Goal: Consume media (video, audio): Consume media (video, audio)

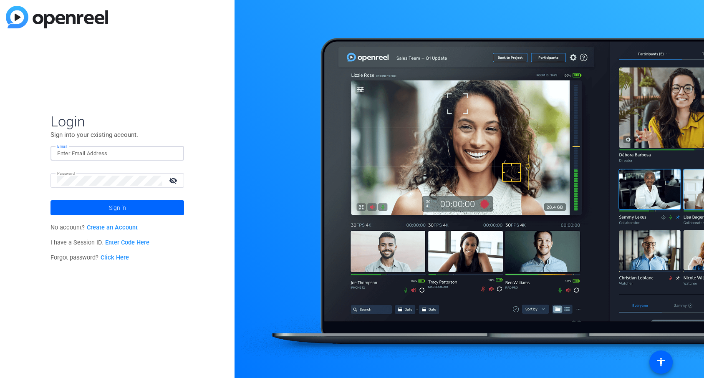
click at [146, 152] on input "Email" at bounding box center [117, 154] width 120 height 10
paste input "[PERSON_NAME][EMAIL_ADDRESS][PERSON_NAME][DOMAIN_NAME]>"
type input "[PERSON_NAME][EMAIL_ADDRESS][PERSON_NAME][DOMAIN_NAME]"
click at [141, 205] on span at bounding box center [116, 208] width 133 height 20
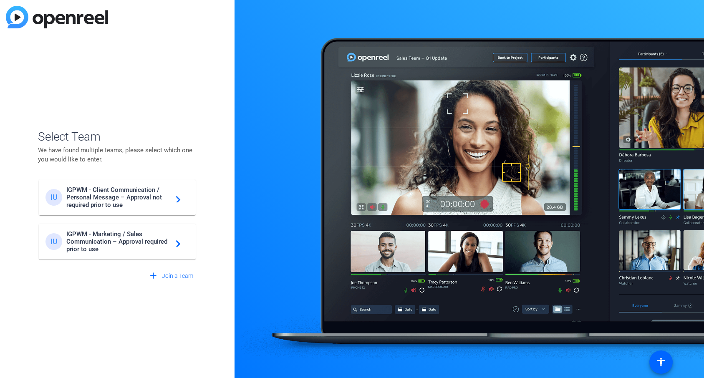
click at [144, 236] on span "IGPWM - Marketing / Sales Communication – Approval required prior to use" at bounding box center [118, 241] width 104 height 23
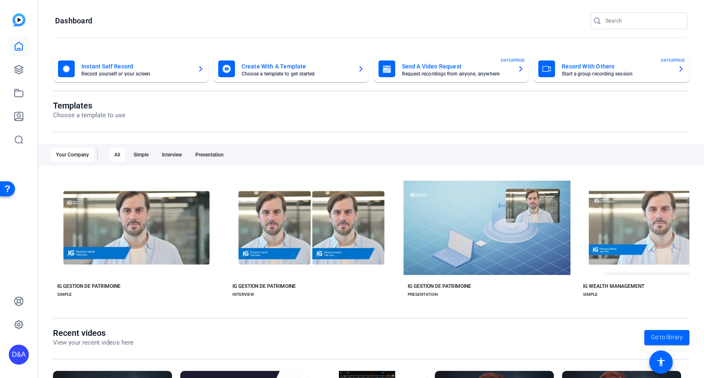
scroll to position [105, 0]
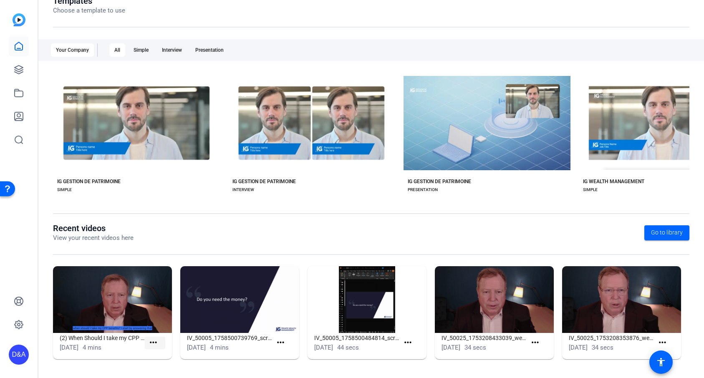
click at [156, 342] on mat-icon "more_horiz" at bounding box center [153, 342] width 10 height 10
click at [160, 351] on span "View" at bounding box center [171, 355] width 33 height 10
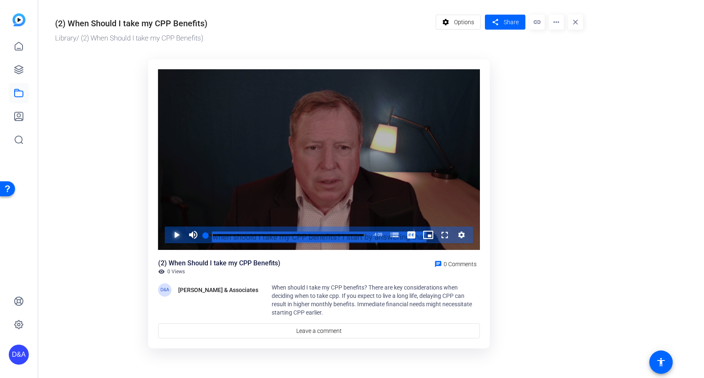
click at [168, 235] on span "Video Player" at bounding box center [168, 235] width 0 height 17
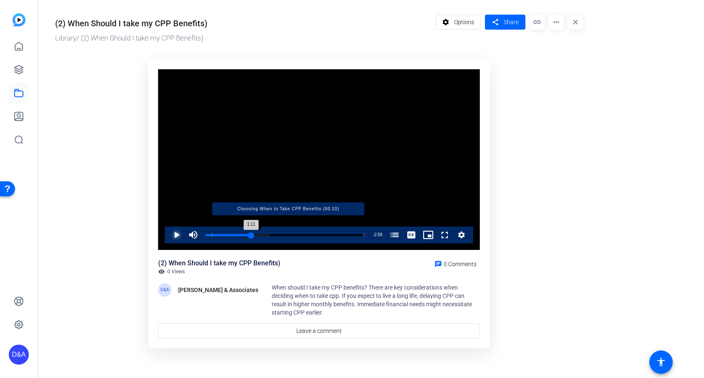
click at [251, 234] on div "Loaded : 40.42% 1:11 1:11 Choosing When to Take CPP Benefits (00:10)" at bounding box center [285, 235] width 159 height 2
click at [275, 234] on div "Progress Bar" at bounding box center [288, 235] width 152 height 4
click at [303, 236] on div "Progress Bar" at bounding box center [288, 235] width 152 height 4
click at [315, 235] on div "Progress Bar" at bounding box center [288, 235] width 152 height 4
click at [327, 234] on div "Loaded : 88.57% 3:09 2:52 Choosing When to Take CPP Benefits (00:10)" at bounding box center [285, 235] width 159 height 2
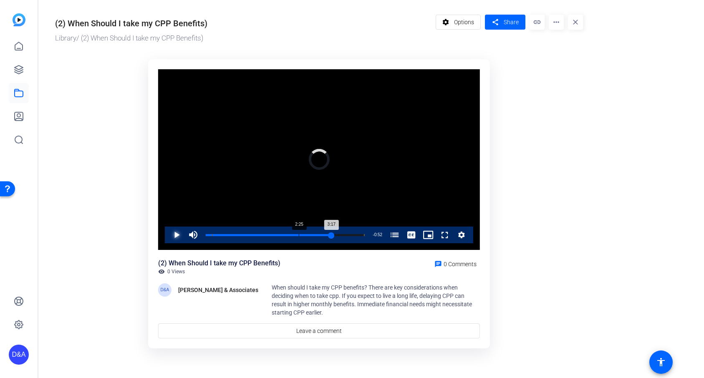
click at [298, 233] on div "Loaded : 100.00% 2:25 3:17 Choosing When to Take CPP Benefits (00:10)" at bounding box center [284, 235] width 167 height 17
click at [310, 232] on div "Loaded : 84.70% 2:43 2:43 Choosing When to Take CPP Benefits (00:10)" at bounding box center [284, 235] width 167 height 17
click at [318, 232] on div "Loaded : 92.40% 2:57 2:57 Choosing When to Take CPP Benefits (00:10)" at bounding box center [284, 235] width 167 height 17
click at [329, 232] on div "Loaded : 96.25% 3:13 2:57 Choosing When to Take CPP Benefits (00:10)" at bounding box center [284, 235] width 167 height 17
click at [168, 234] on span "Video Player" at bounding box center [168, 235] width 0 height 17
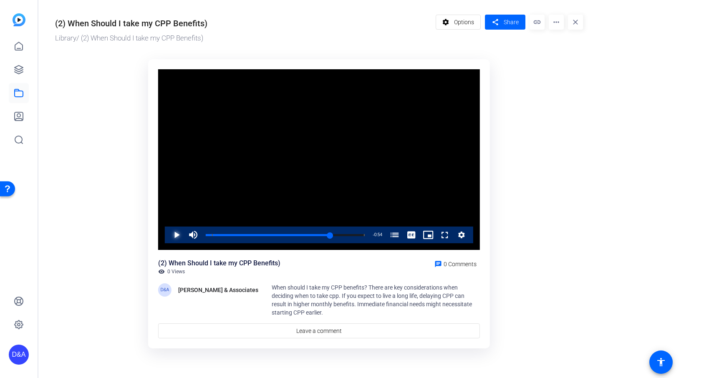
click at [168, 234] on span "Video Player" at bounding box center [168, 235] width 0 height 17
click at [436, 237] on span "Video Player" at bounding box center [436, 235] width 0 height 17
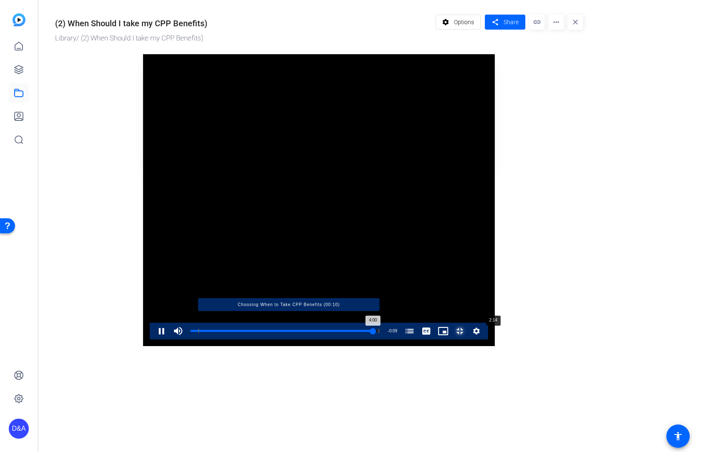
click at [349, 332] on div "Loaded : 100.00% 2:14 4:00 Choosing When to Take CPP Benefits (00:10)" at bounding box center [285, 331] width 189 height 2
click at [368, 332] on div "Loaded : 72.50% 2:23 2:16 Choosing When to Take CPP Benefits (00:10)" at bounding box center [285, 331] width 189 height 2
click at [379, 333] on div "Progress Bar" at bounding box center [288, 331] width 181 height 4
click at [380, 332] on div "Loaded : 80.21% 2:40 2:30 Choosing When to Take CPP Benefits (00:10)" at bounding box center [285, 331] width 189 height 2
click at [380, 332] on div "Loaded : 84.70% 2:53 2:41 Choosing When to Take CPP Benefits (00:10)" at bounding box center [285, 331] width 189 height 2
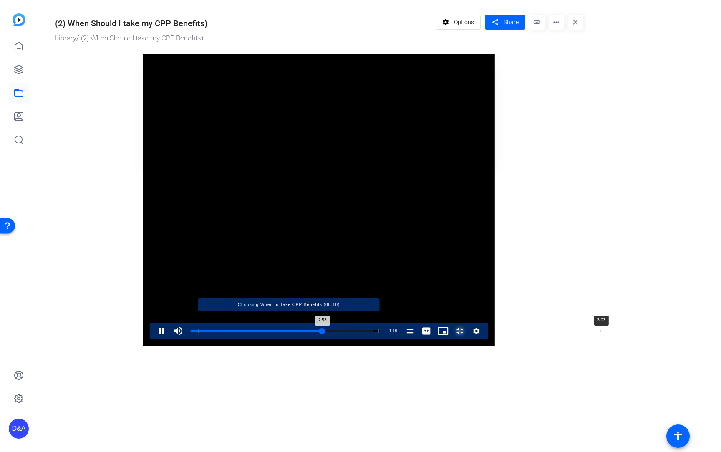
click at [380, 332] on div "Loaded : 96.25% 3:03 2:53 Choosing When to Take CPP Benefits (00:10)" at bounding box center [285, 331] width 189 height 2
click at [380, 332] on div "Loaded : 100.00% 3:07 3:03 Choosing When to Take CPP Benefits (00:10)" at bounding box center [285, 331] width 189 height 2
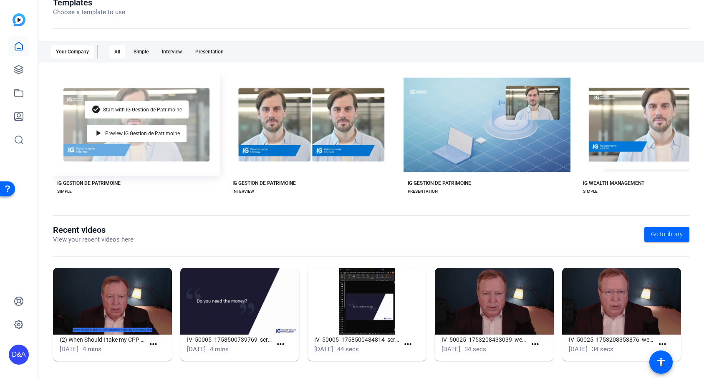
scroll to position [105, 0]
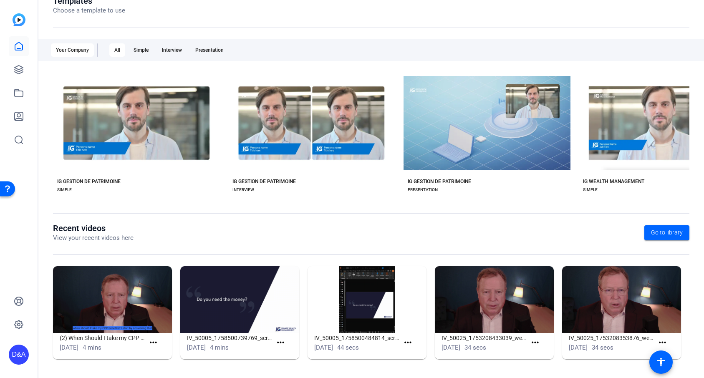
click at [530, 294] on img at bounding box center [494, 299] width 119 height 67
click at [282, 342] on mat-icon "more_horiz" at bounding box center [280, 342] width 10 height 10
click at [290, 354] on span "View" at bounding box center [298, 355] width 33 height 10
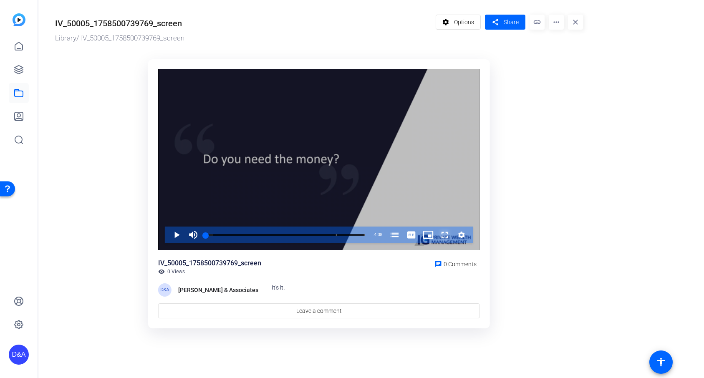
click at [436, 233] on span "Video Player" at bounding box center [436, 235] width 0 height 17
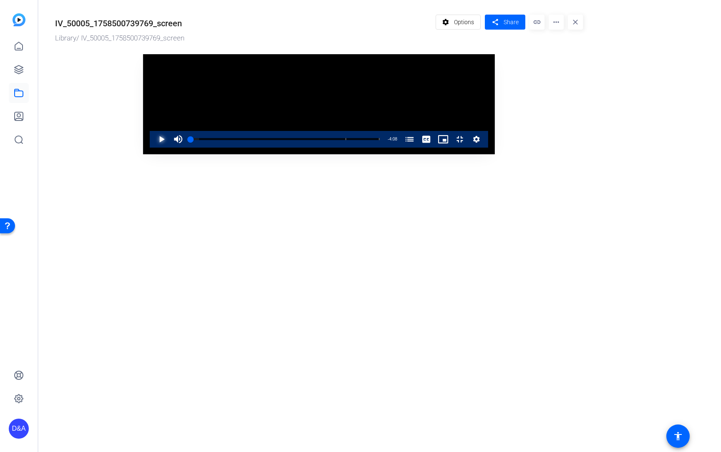
click at [153, 148] on span "Video Player" at bounding box center [153, 139] width 0 height 17
click at [191, 140] on div "Loaded : 20.56% 0:13 0:06 It's it. (03:24)" at bounding box center [285, 139] width 189 height 2
click at [191, 140] on div "Loaded : 24.42% 0:07 0:13 It's it. (03:24)" at bounding box center [285, 139] width 189 height 2
click at [191, 140] on div "Loaded : 24.42% 0:18 0:08 It's it. (03:24)" at bounding box center [285, 139] width 189 height 2
click at [191, 140] on div "Loaded : 28.29% 0:25 0:19 It's it. (03:24)" at bounding box center [285, 139] width 189 height 2
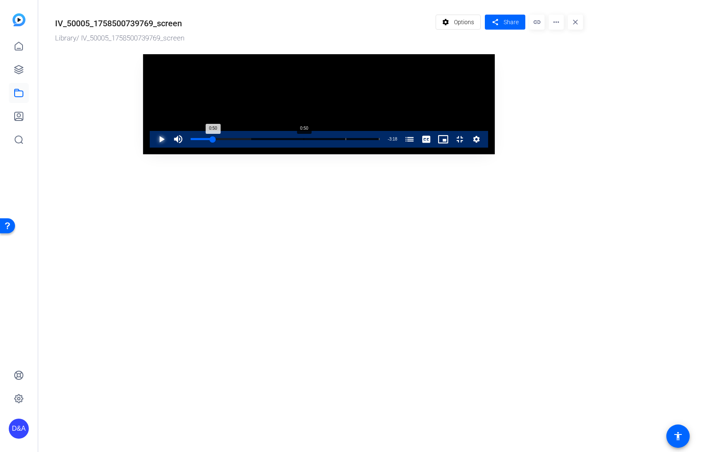
click at [186, 148] on div "Loaded : 32.15% 0:50 0:50 It's it. (03:24)" at bounding box center [284, 139] width 197 height 17
click at [206, 148] on div "Loaded : 44.37% 1:11 1:11 It's it. (03:24)" at bounding box center [284, 139] width 197 height 17
click at [248, 148] on div "Loaded : 56.60% 1:29 1:29 It's it. (03:24)" at bounding box center [284, 139] width 197 height 17
click at [301, 148] on div "Loaded : 60.46% 1:52 1:29 It's it. (03:24)" at bounding box center [284, 139] width 197 height 17
click at [384, 148] on div "Loaded : 68.82% 2:32 1:53 It's it. (03:24)" at bounding box center [284, 139] width 197 height 17
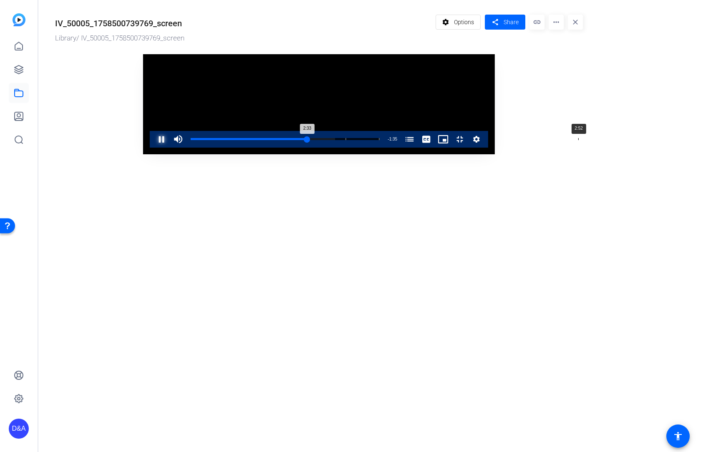
click at [384, 148] on div "Loaded : 76.54% 2:52 2:33 It's it. (03:24)" at bounding box center [284, 139] width 197 height 17
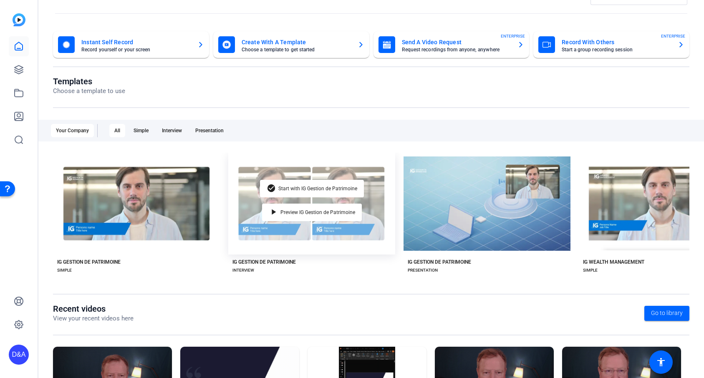
scroll to position [105, 0]
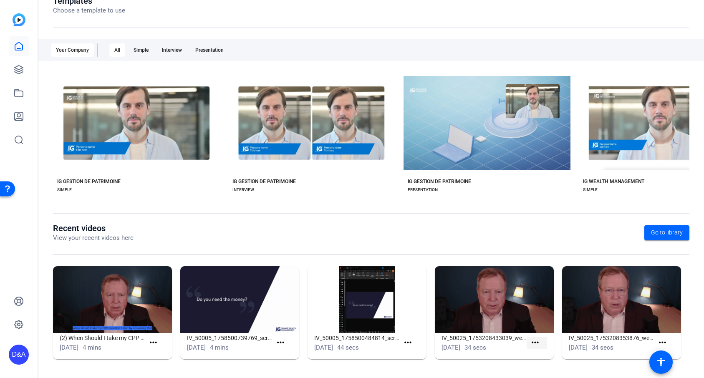
click at [538, 340] on mat-icon "more_horiz" at bounding box center [535, 342] width 10 height 10
click at [540, 358] on span "View" at bounding box center [552, 355] width 33 height 10
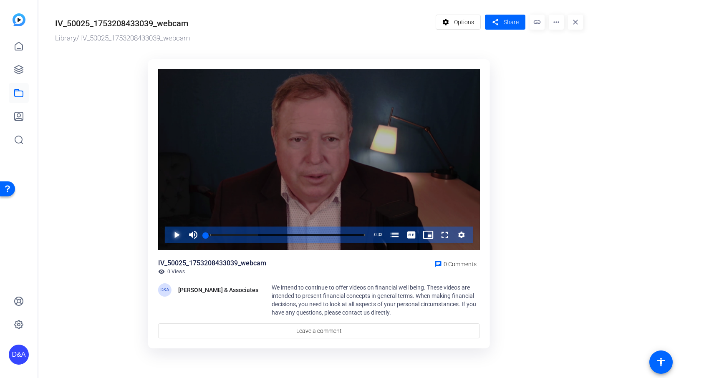
click at [168, 237] on span "Video Player" at bounding box center [168, 235] width 0 height 17
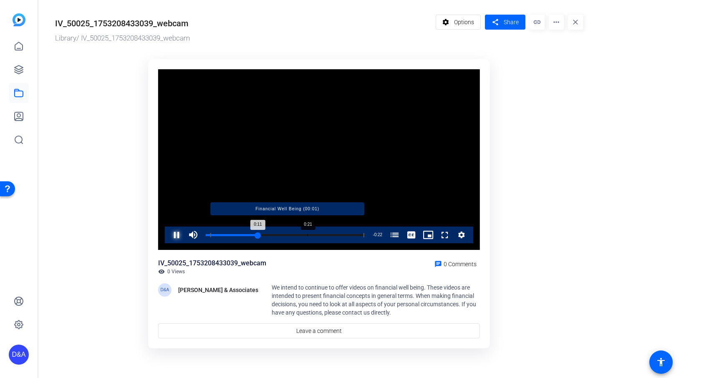
click at [307, 234] on div "Loaded : 100.00% 0:21 0:11 Financial Well Being (00:01)" at bounding box center [285, 235] width 159 height 2
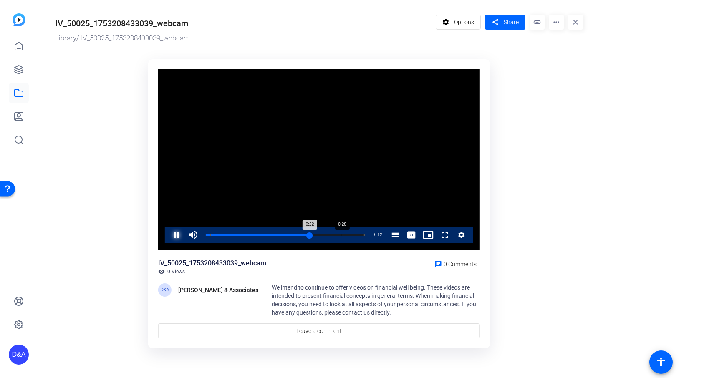
click at [341, 236] on div "Loaded : 100.00% 0:28 0:22 Financial Well Being (00:01)" at bounding box center [285, 235] width 159 height 2
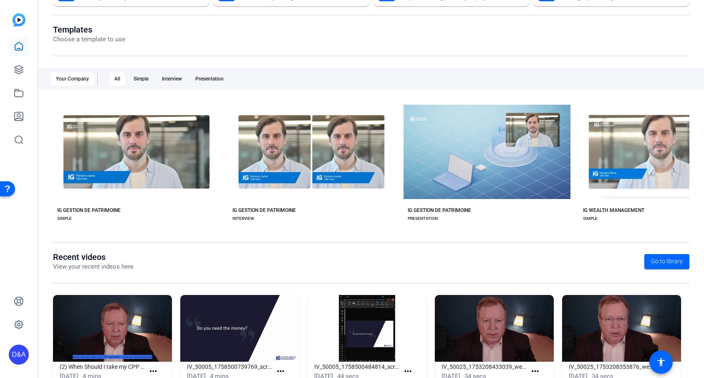
scroll to position [105, 0]
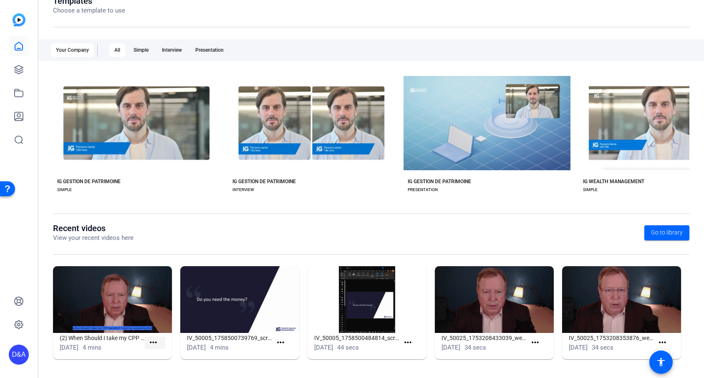
click at [155, 344] on mat-icon "more_horiz" at bounding box center [153, 342] width 10 height 10
click at [162, 355] on span "View" at bounding box center [171, 355] width 33 height 10
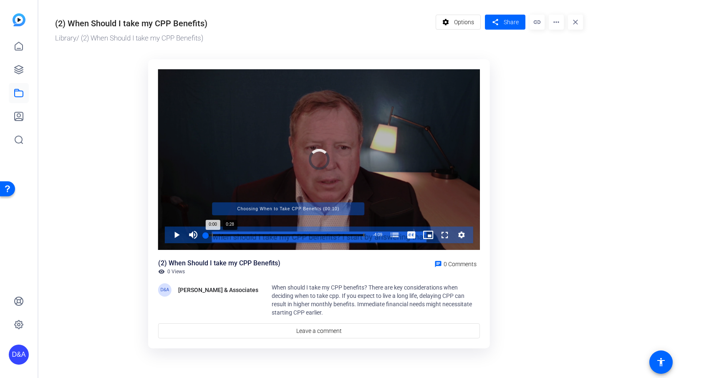
click at [233, 234] on div "Progress Bar" at bounding box center [288, 235] width 152 height 4
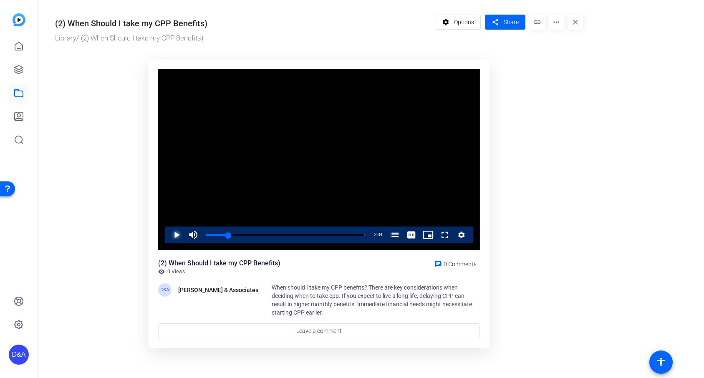
click at [168, 236] on span "Video Player" at bounding box center [168, 235] width 0 height 17
click at [239, 232] on div "Loaded : 44.27% 0:53 0:44 Choosing When to Take CPP Benefits (00:10)" at bounding box center [284, 235] width 167 height 17
click at [168, 232] on span "Video Player" at bounding box center [168, 235] width 0 height 17
